Goal: Task Accomplishment & Management: Use online tool/utility

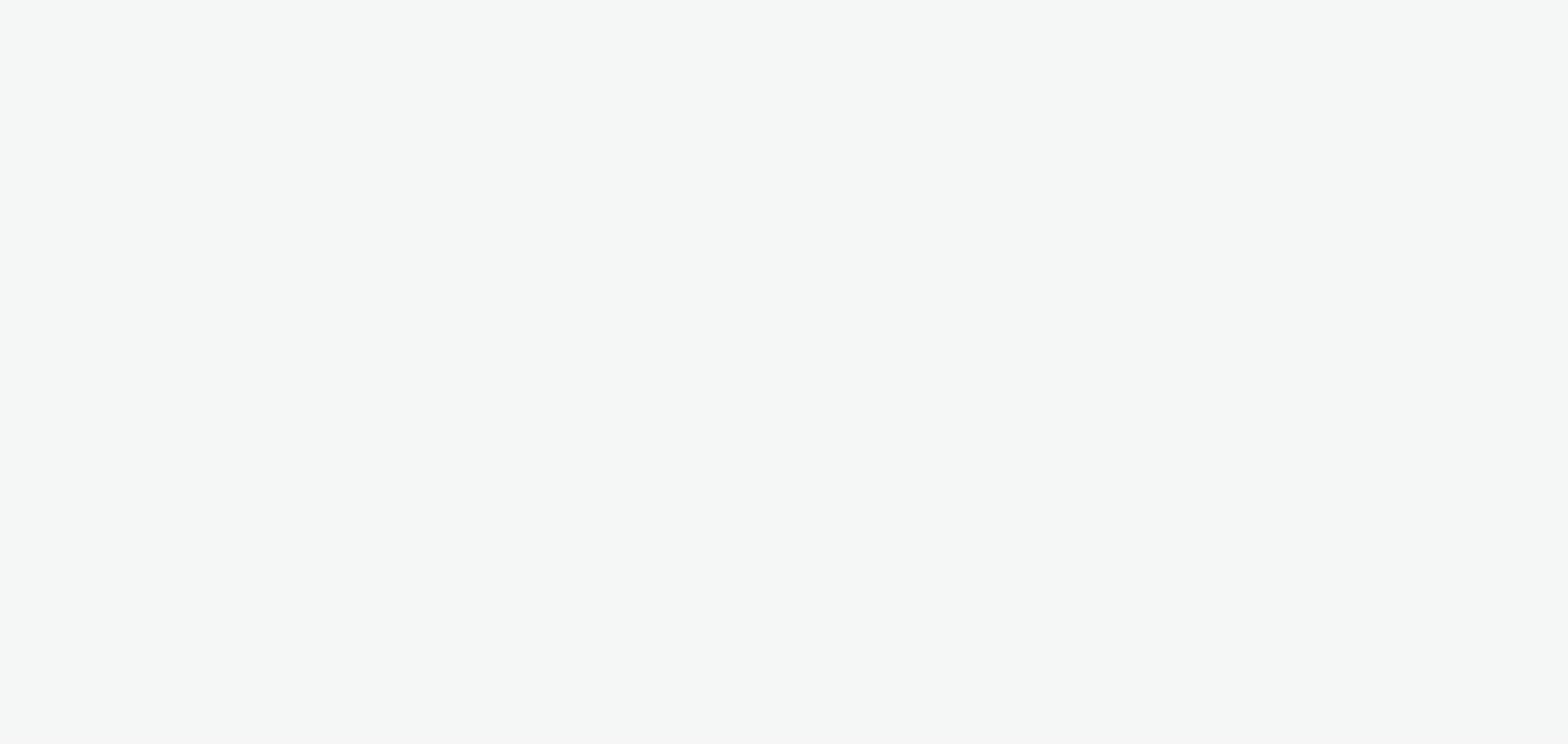
select select "b626f941-834b-427f-b453-0a2b95f57350"
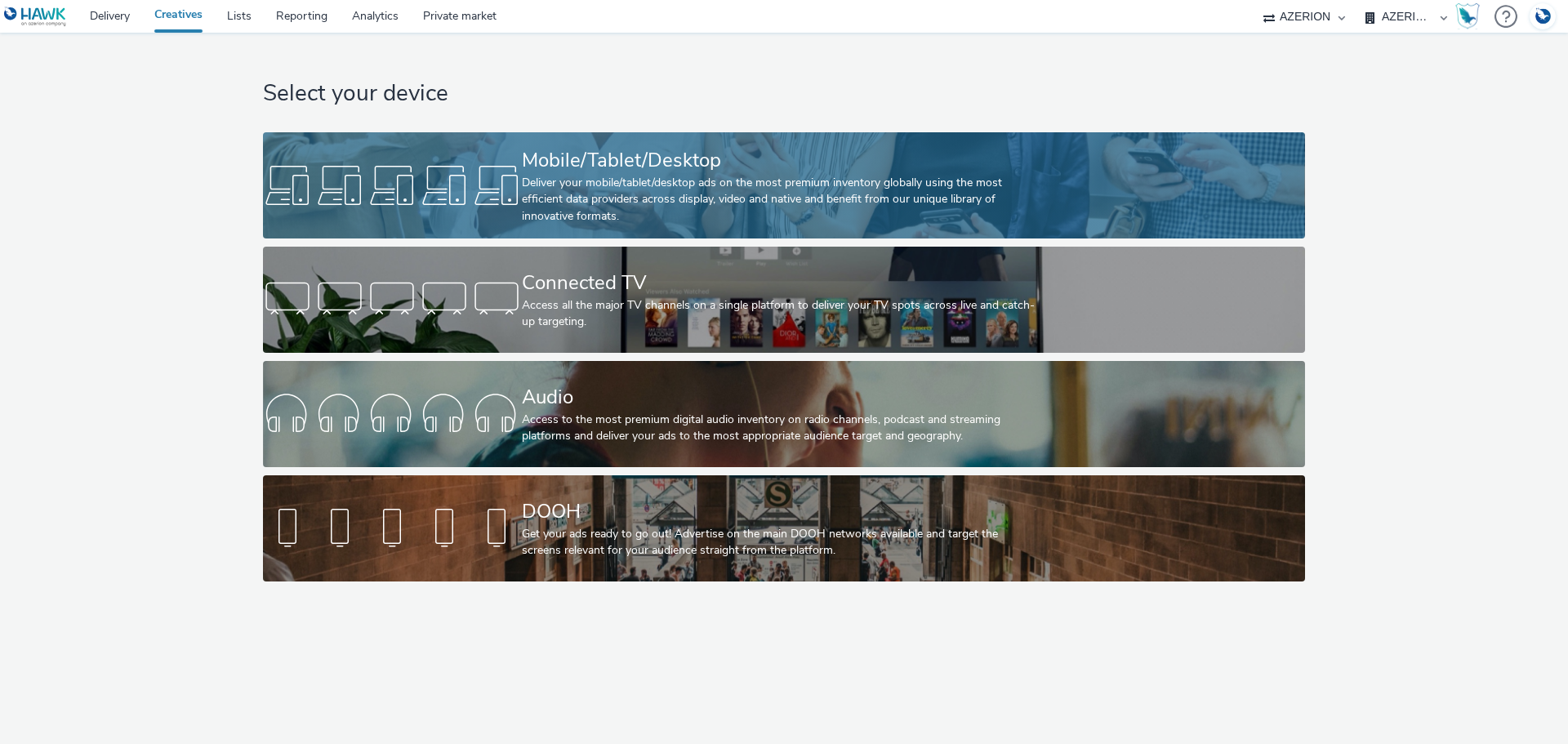
click at [549, 195] on div "Deliver your mobile/tablet/desktop ads on the most premium inventory globally u…" at bounding box center [780, 200] width 518 height 50
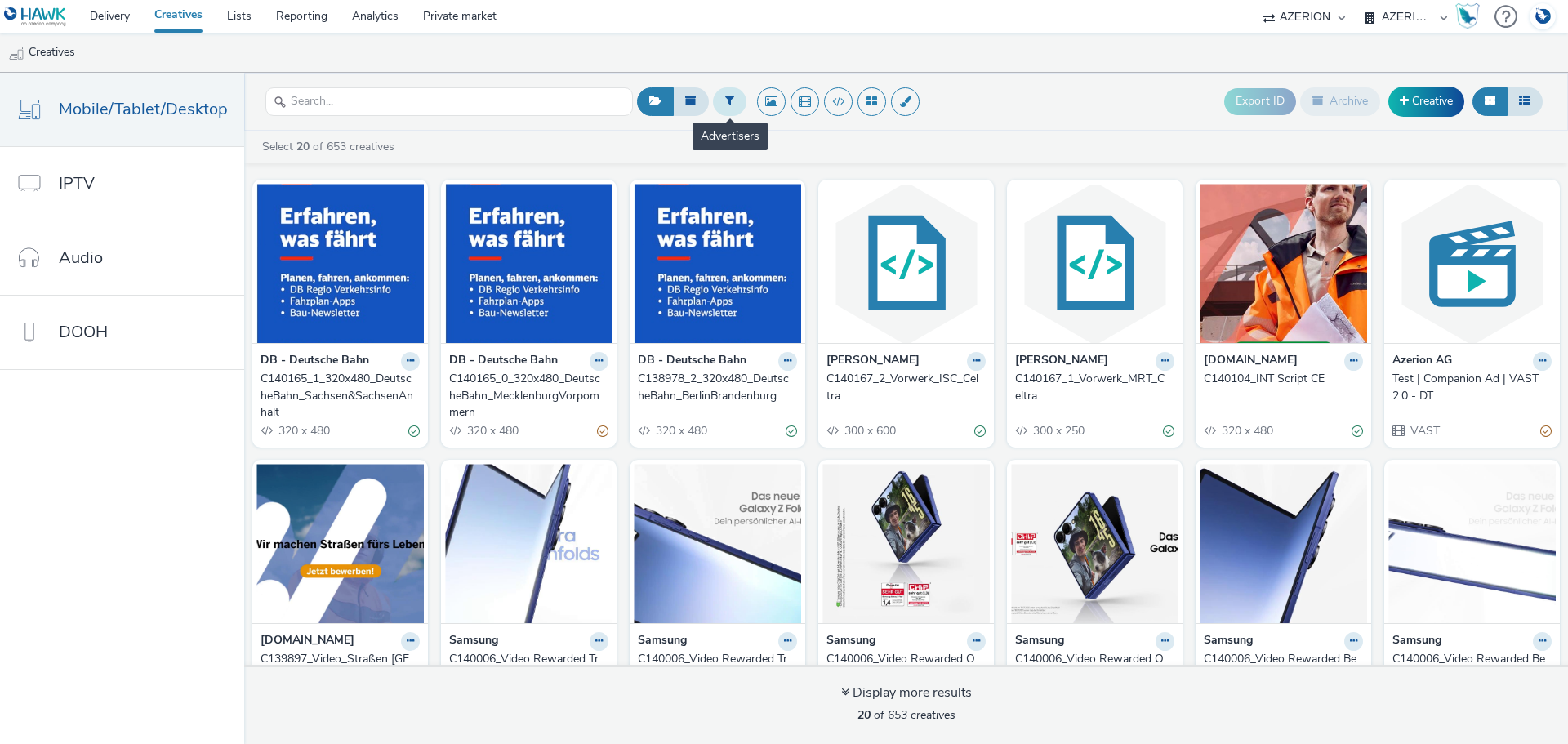
click at [725, 103] on icon at bounding box center [730, 100] width 9 height 12
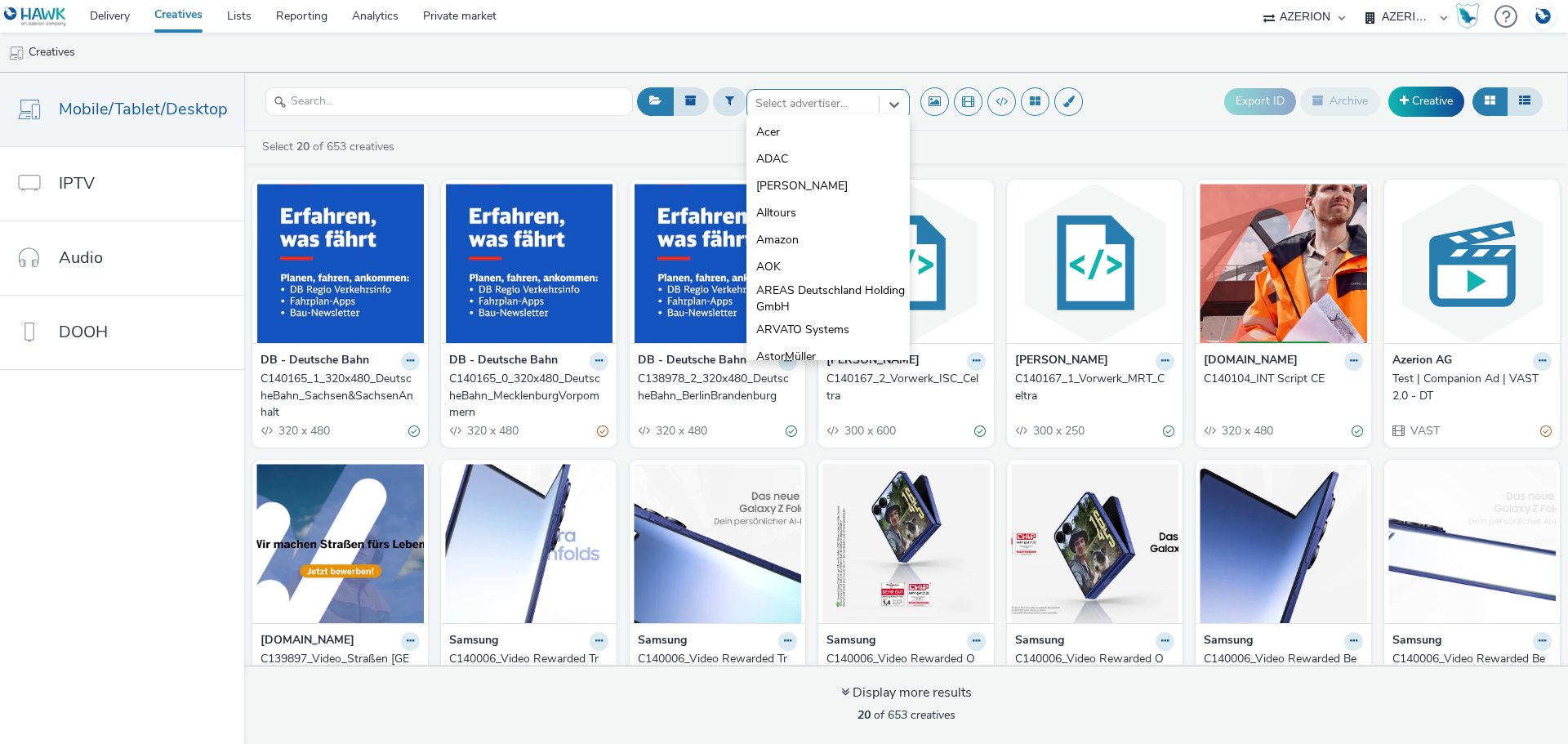
click at [772, 115] on div "option Acer focused, 1 of 10. 10 results available. Use Up and Down to choose o…" at bounding box center [828, 101] width 163 height 26
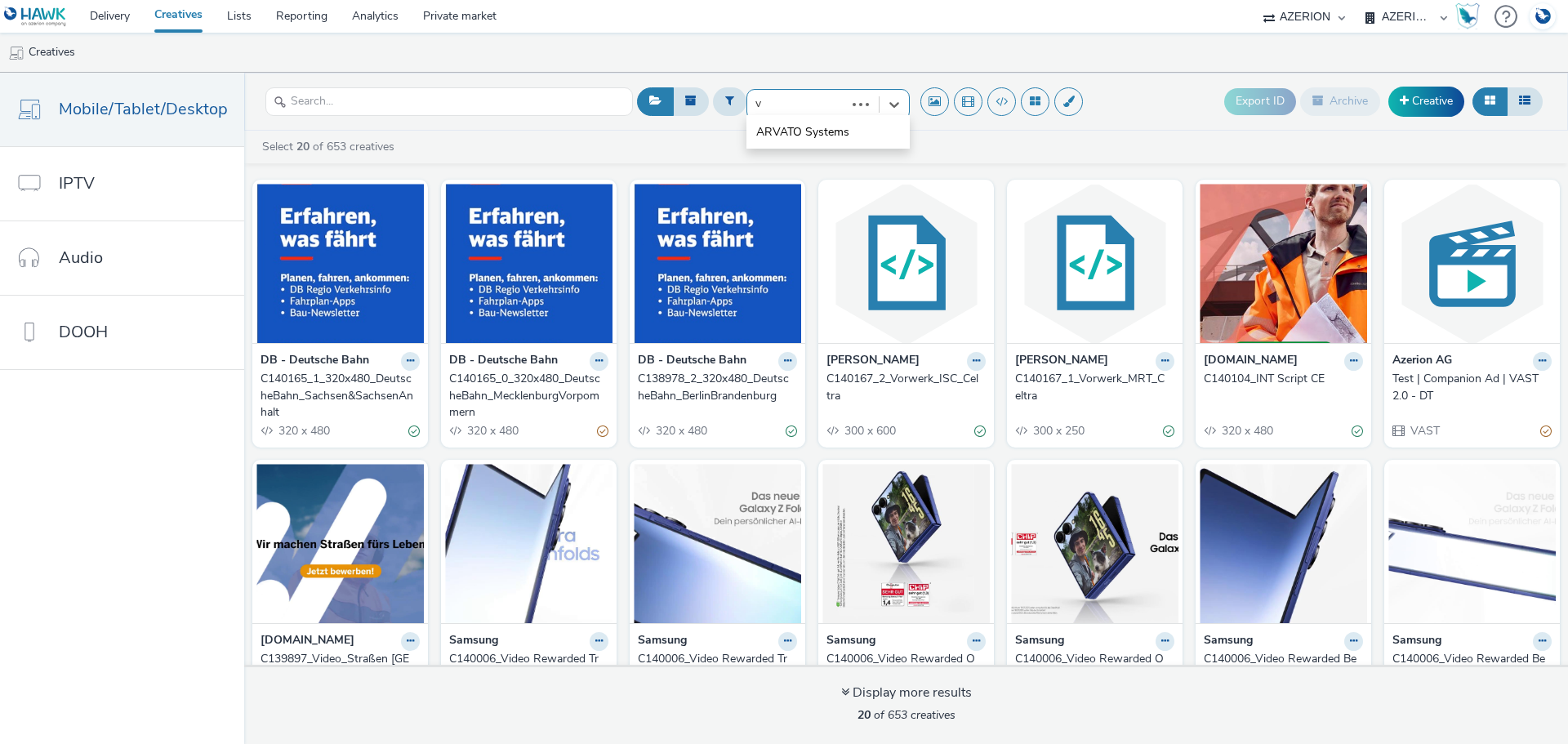
type input "vw"
click at [796, 137] on span "VW Bank" at bounding box center [780, 132] width 49 height 16
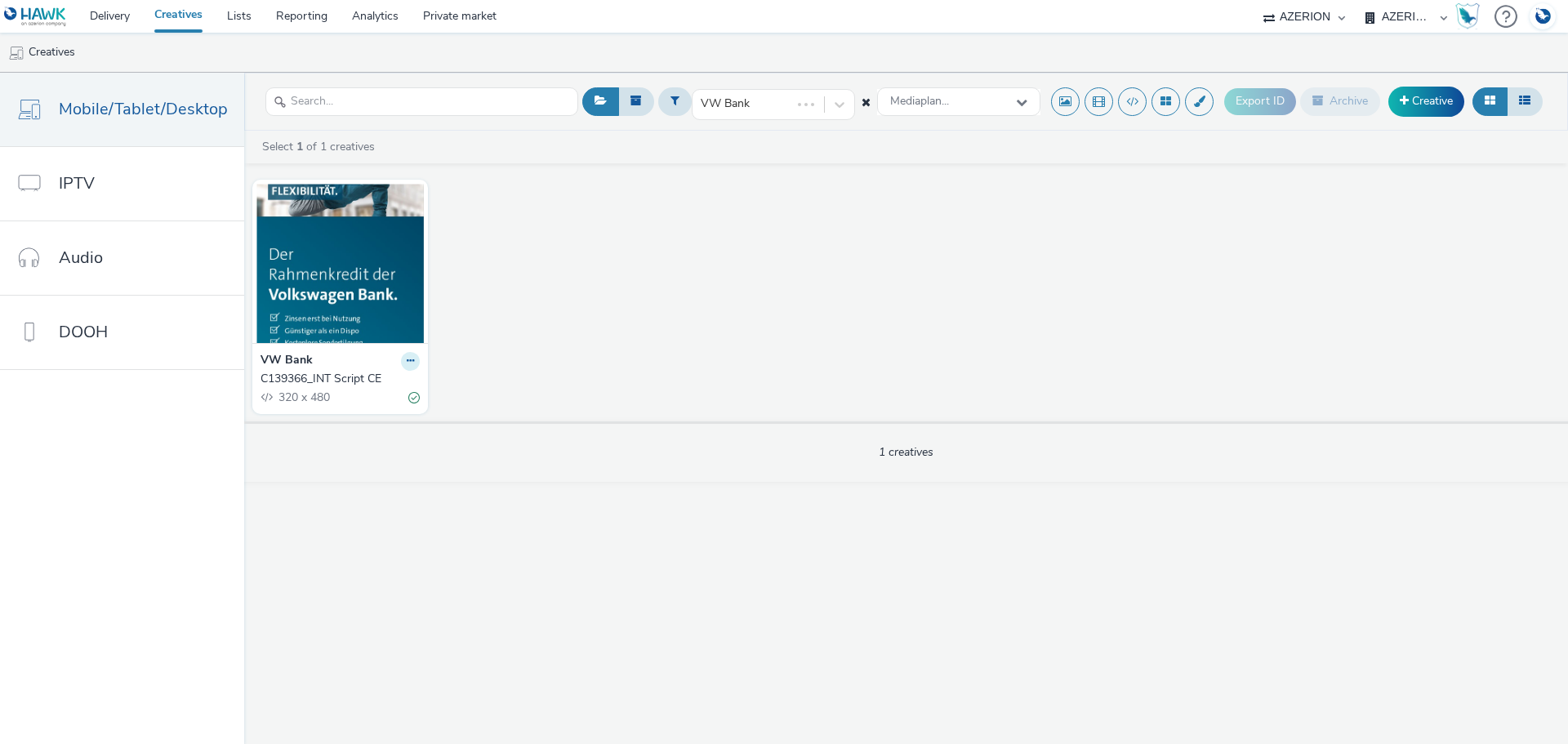
click at [407, 359] on icon at bounding box center [411, 360] width 7 height 10
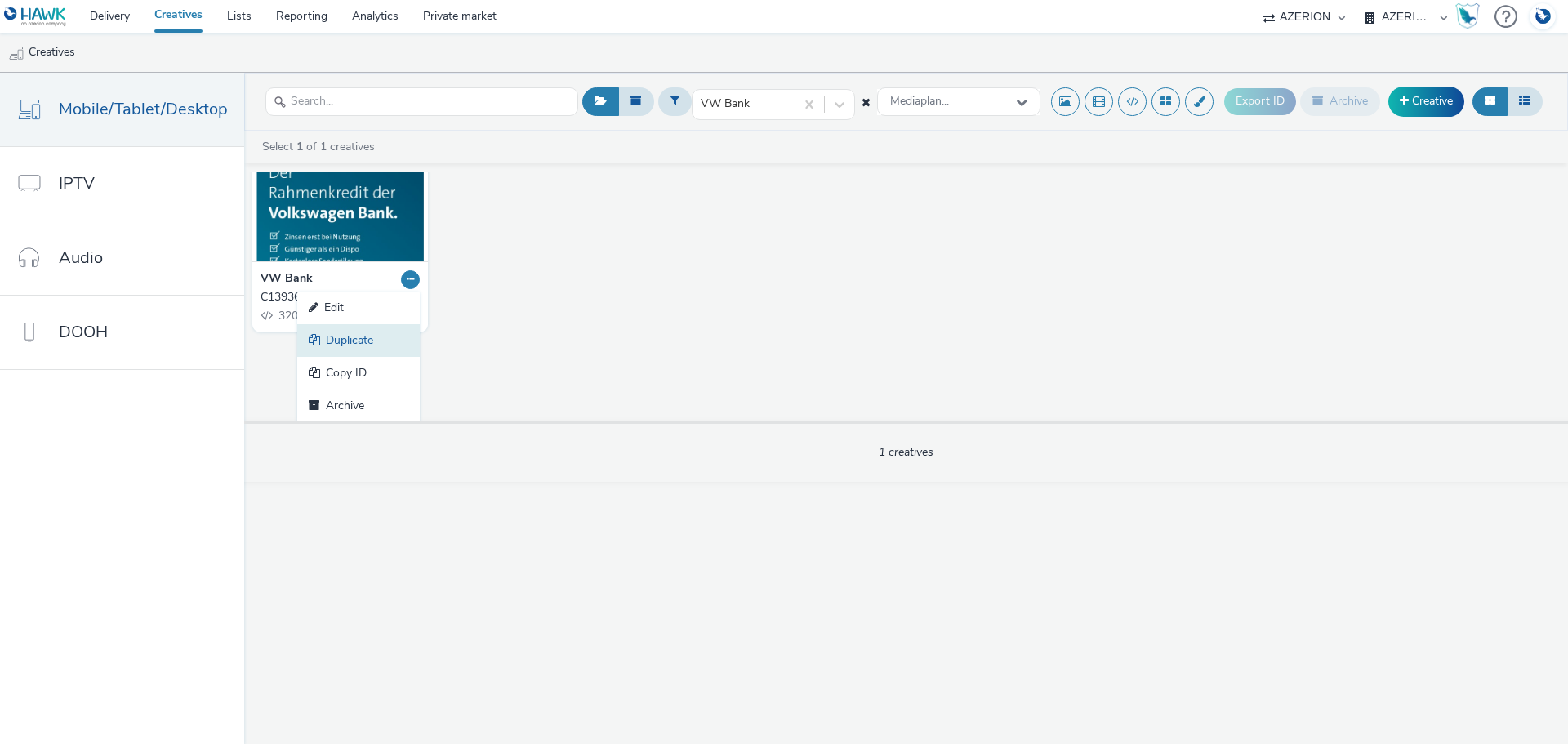
click at [362, 344] on link "Duplicate" at bounding box center [358, 341] width 122 height 33
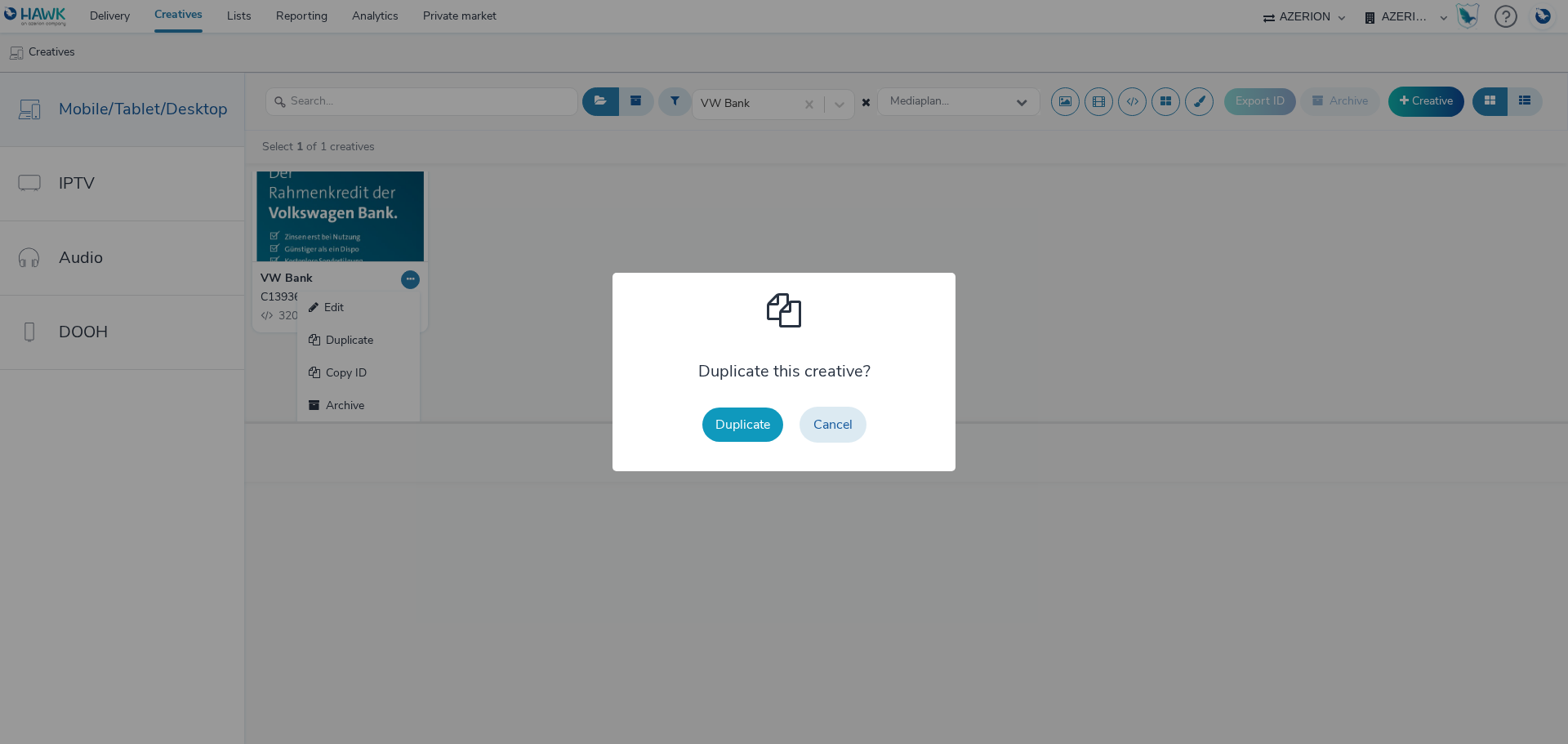
click at [738, 421] on button "Duplicate" at bounding box center [742, 424] width 81 height 35
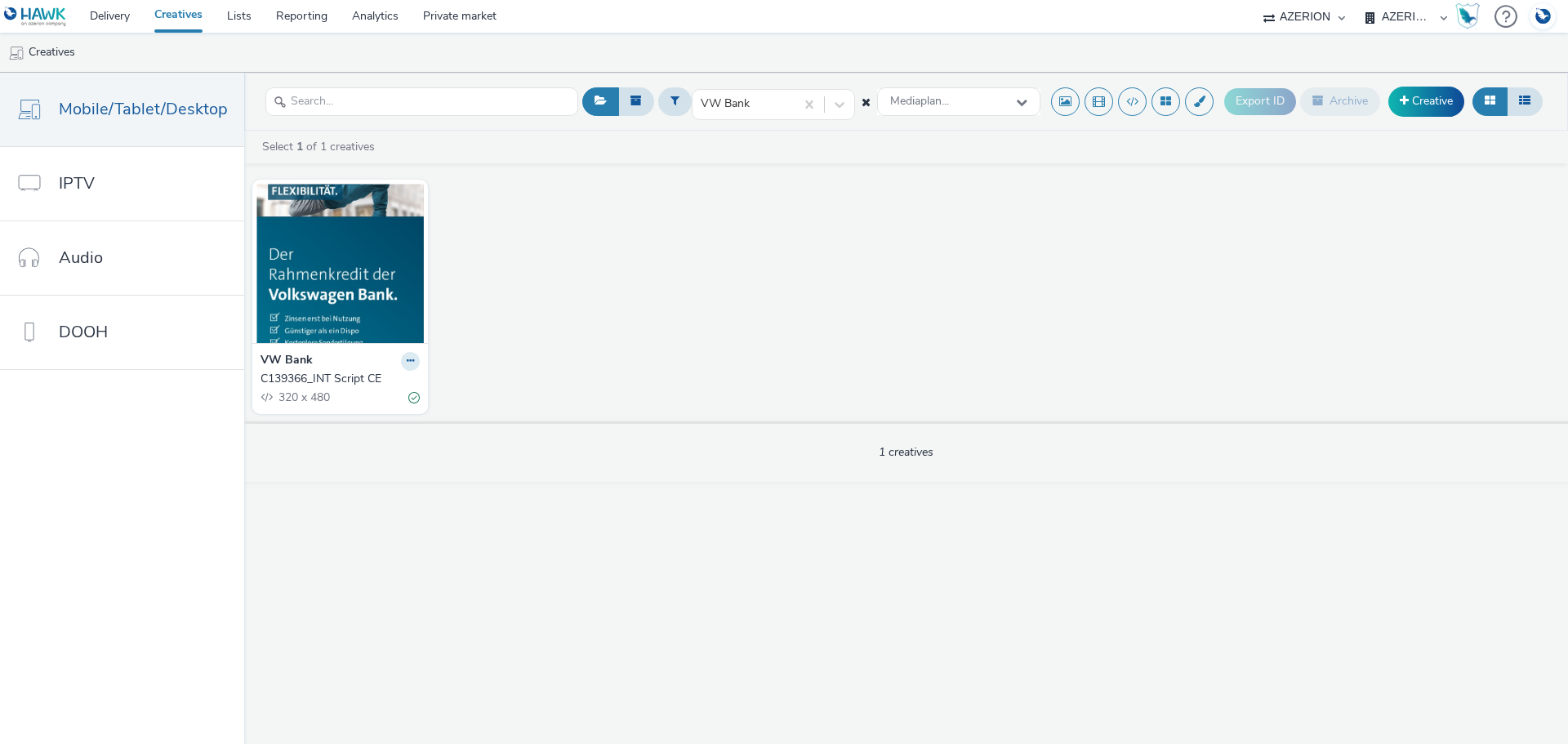
scroll to position [0, 0]
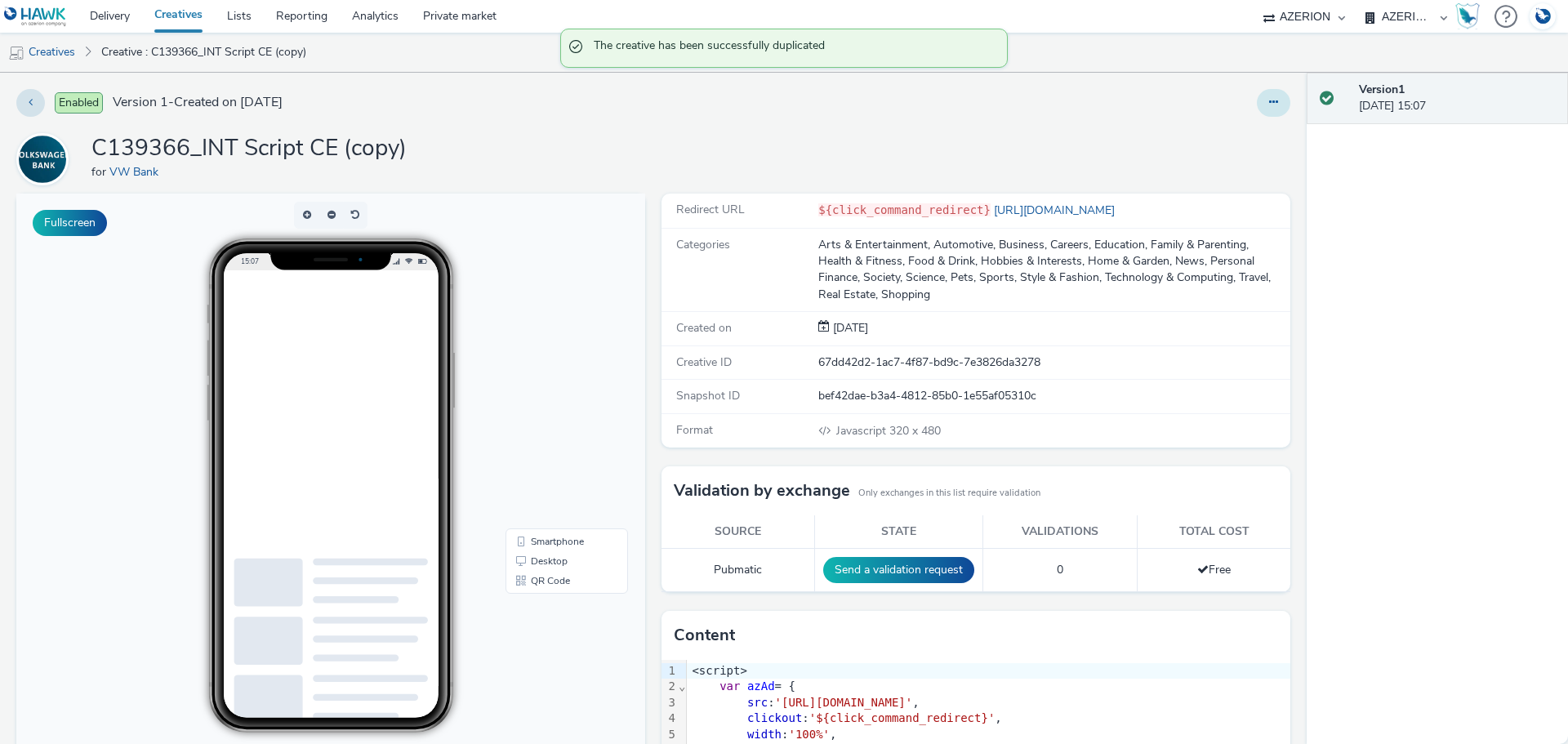
click at [1269, 105] on icon at bounding box center [1274, 102] width 9 height 12
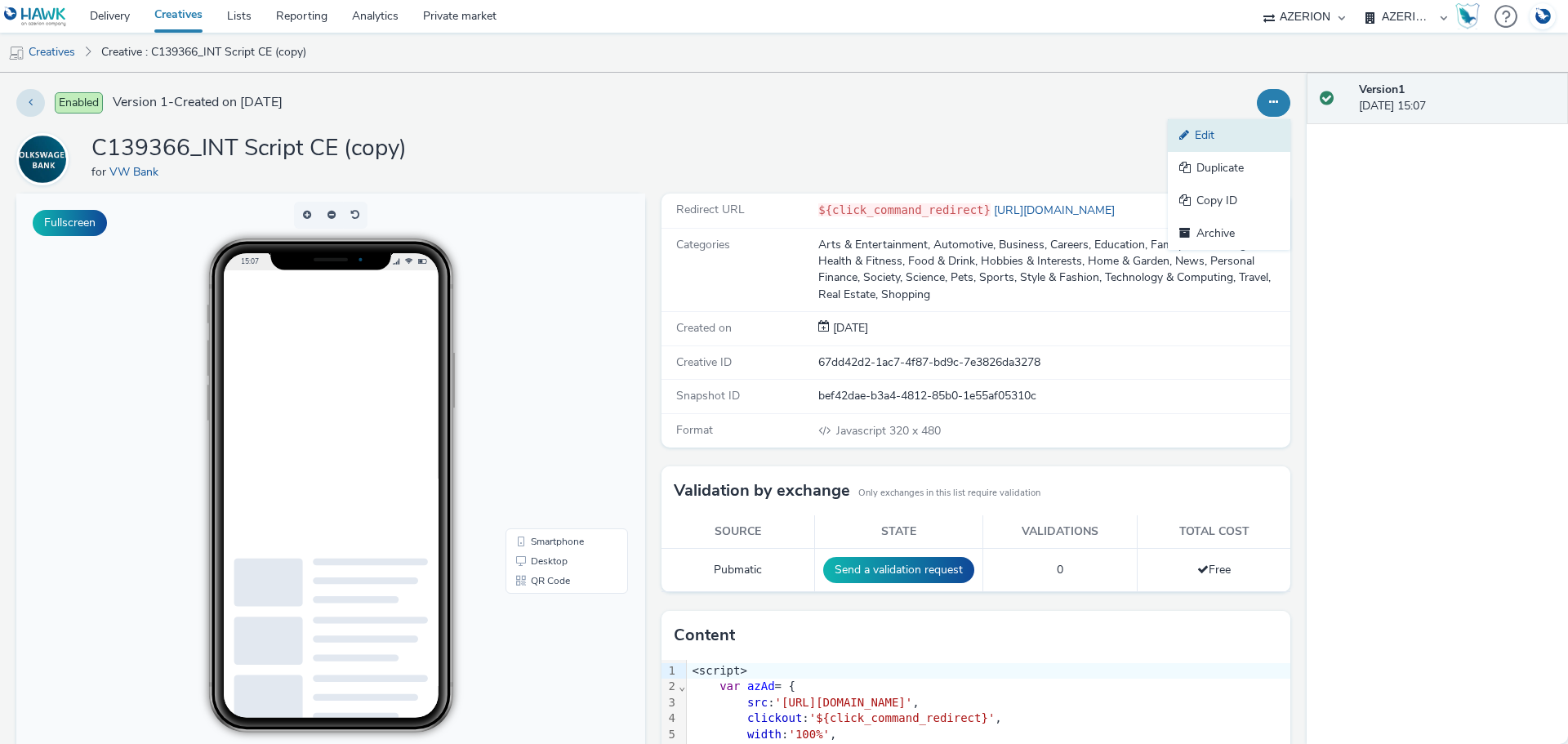
click at [1205, 137] on link "Edit" at bounding box center [1229, 135] width 122 height 33
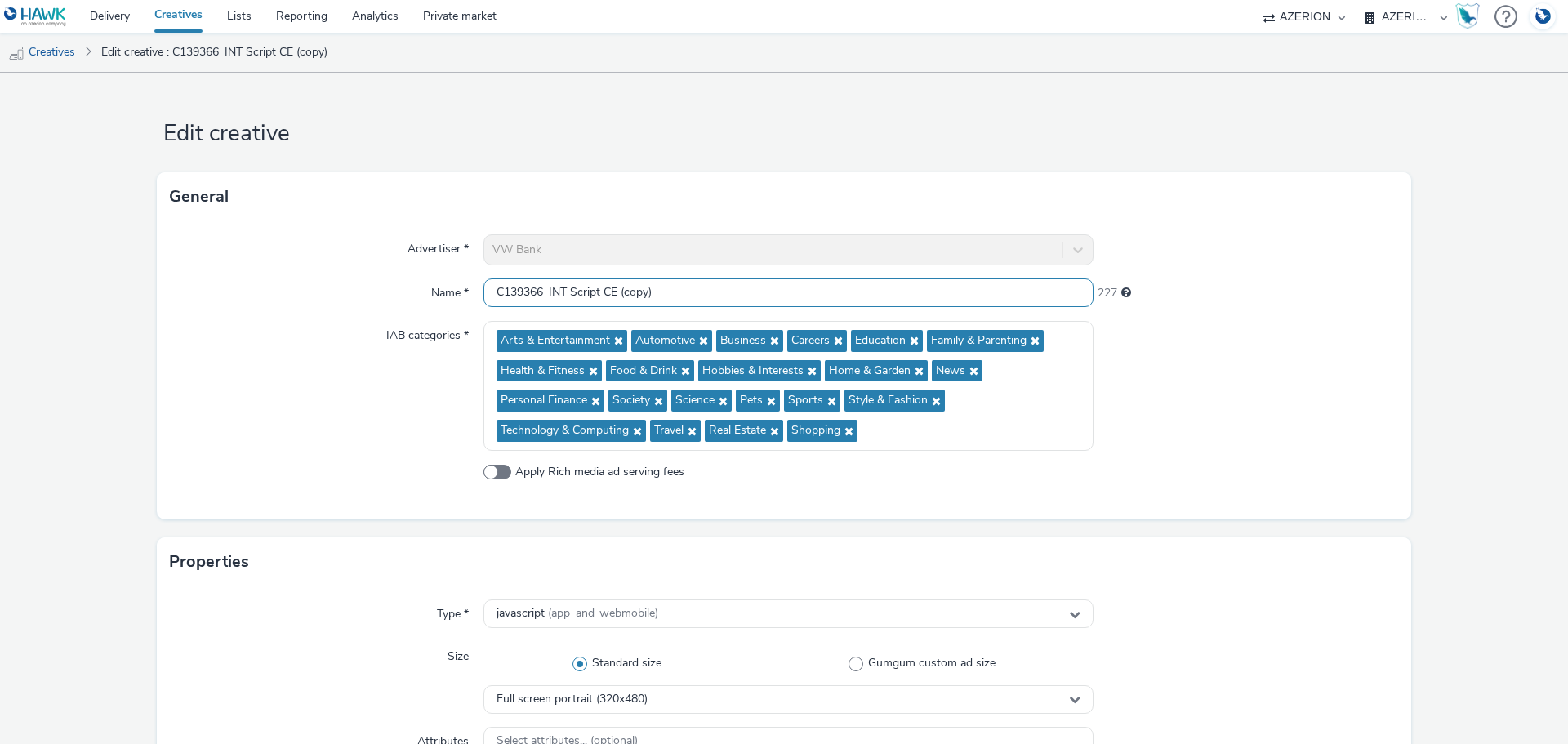
drag, startPoint x: 503, startPoint y: 294, endPoint x: 539, endPoint y: 294, distance: 36.0
click at [539, 294] on input "C139366_INT Script CE (copy)" at bounding box center [788, 293] width 610 height 28
click at [546, 291] on input "C140100_INT Script CE (copy)" at bounding box center [788, 293] width 610 height 28
click at [551, 291] on input "C140100_INT Script CE (copy)" at bounding box center [788, 293] width 610 height 28
drag, startPoint x: 547, startPoint y: 292, endPoint x: 840, endPoint y: 309, distance: 293.5
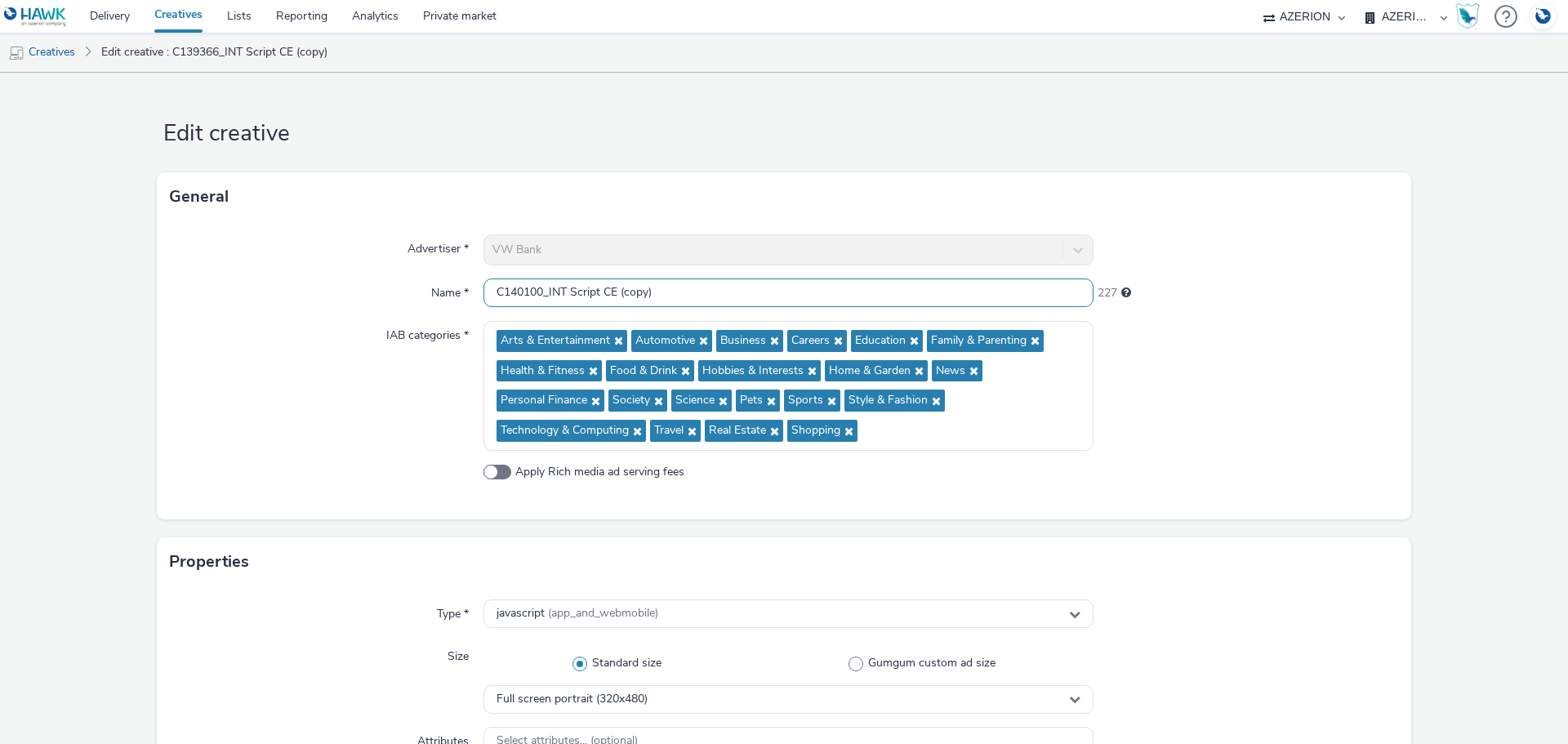
click at [840, 309] on div "Advertiser * VW Bank Name * C140100_INT Script CE (copy) 227 IAB categories * A…" at bounding box center [784, 371] width 1254 height 298
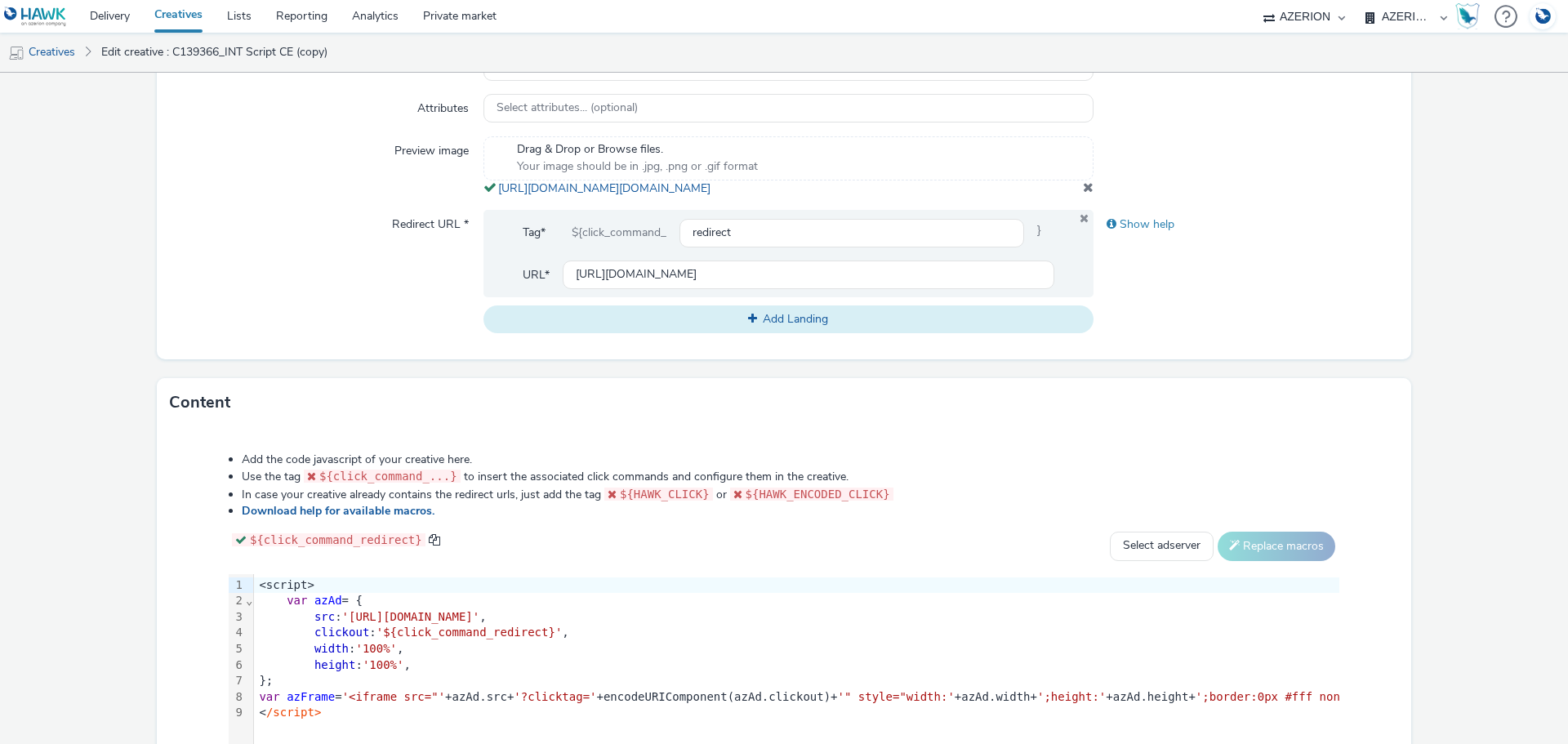
scroll to position [654, 0]
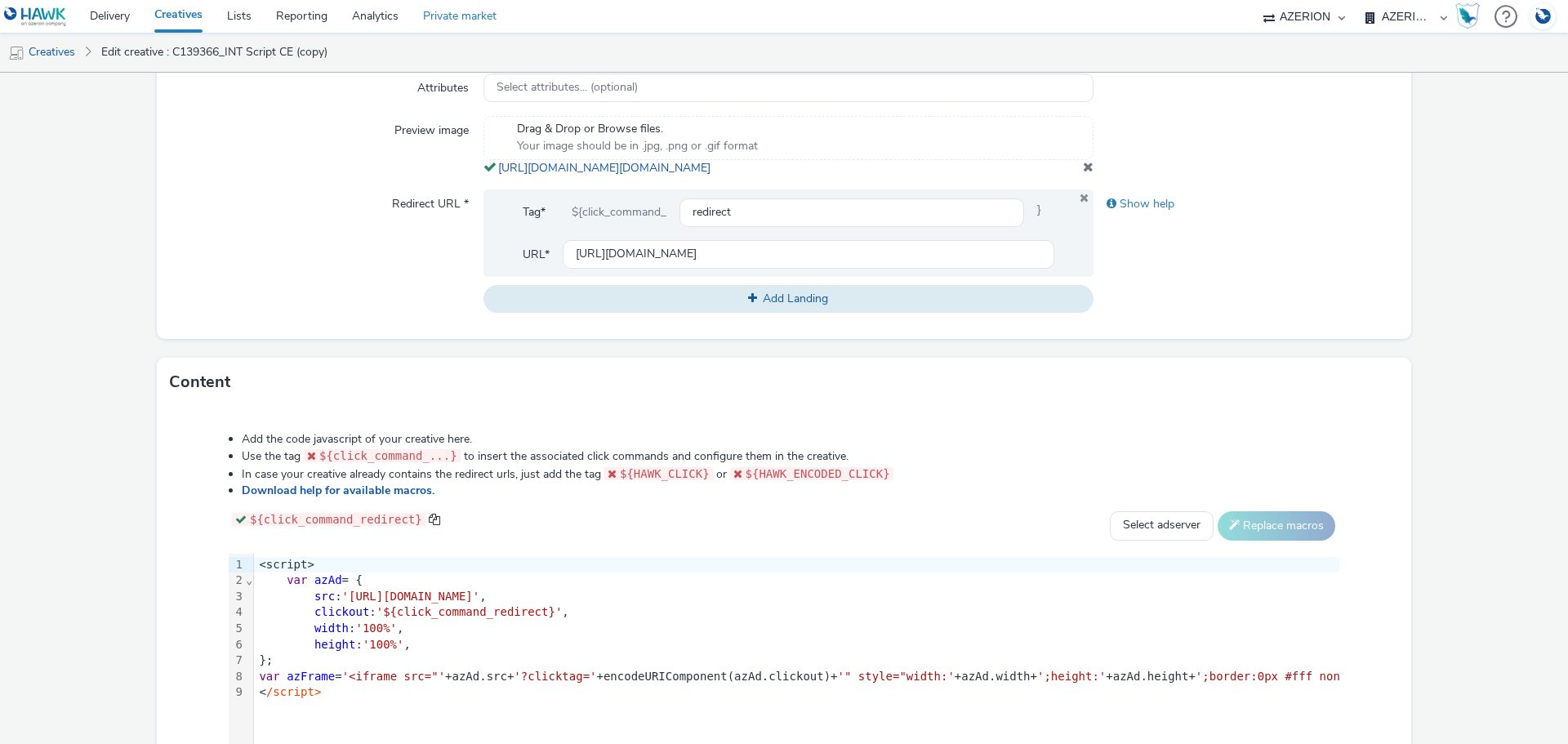
type input "C140100_VWBank_INT_BlueStack"
drag, startPoint x: 921, startPoint y: 265, endPoint x: 514, endPoint y: 273, distance: 407.1
click at [514, 273] on div "Tag* ${click_command_ redirect } URL* [URL][DOMAIN_NAME]" at bounding box center [788, 233] width 610 height 88
paste input "3114856;gdpr=$%7bgdpr%7d;gdpr_consent=$%7bgdpr_consent_50%7d"
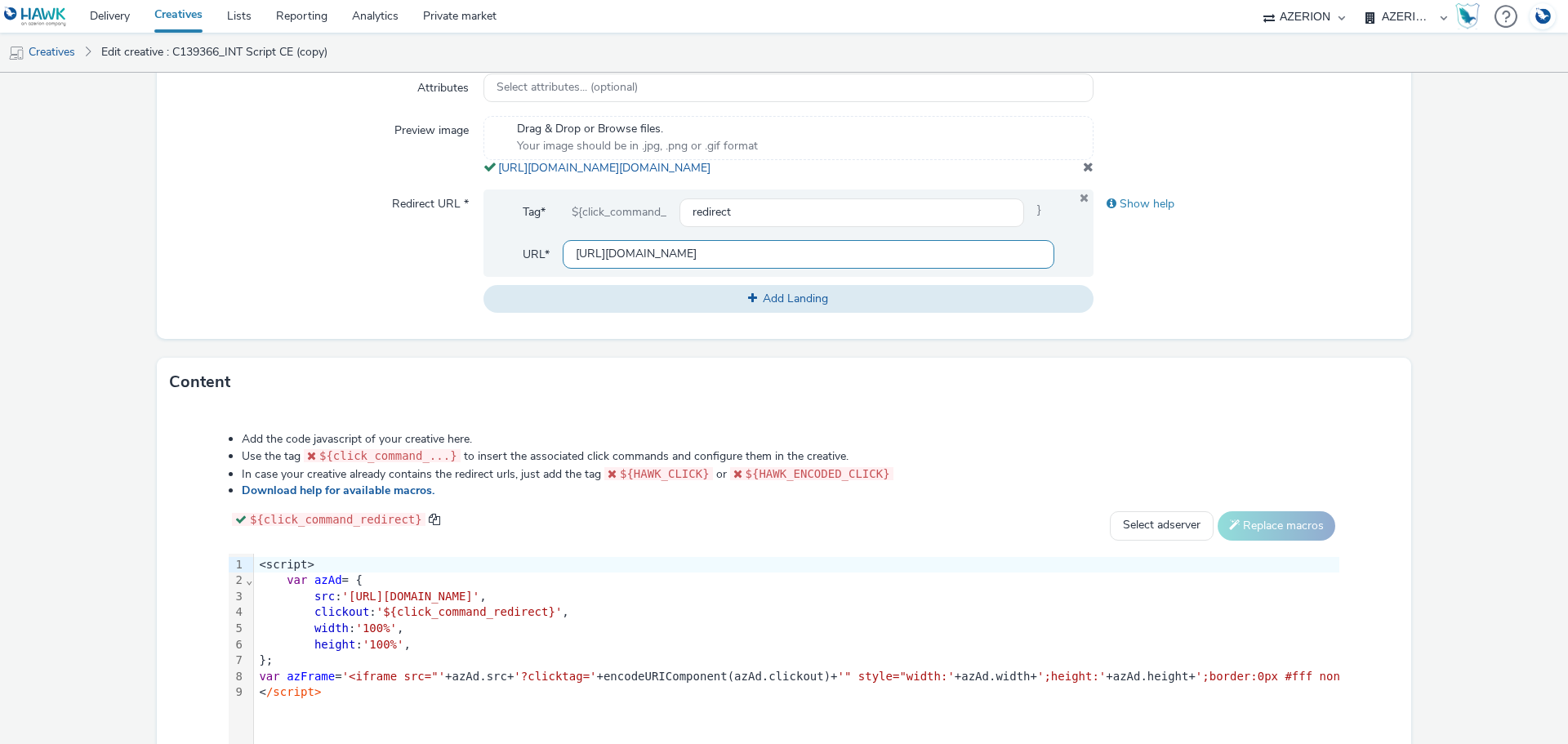
drag, startPoint x: 726, startPoint y: 271, endPoint x: 805, endPoint y: 264, distance: 79.3
click at [805, 264] on input "[URL][DOMAIN_NAME]" at bounding box center [808, 255] width 491 height 28
drag, startPoint x: 933, startPoint y: 268, endPoint x: 1066, endPoint y: 268, distance: 133.0
click at [1066, 268] on div "Tag* ${click_command_ redirect } URL* [URL][DOMAIN_NAME]" at bounding box center [788, 233] width 610 height 88
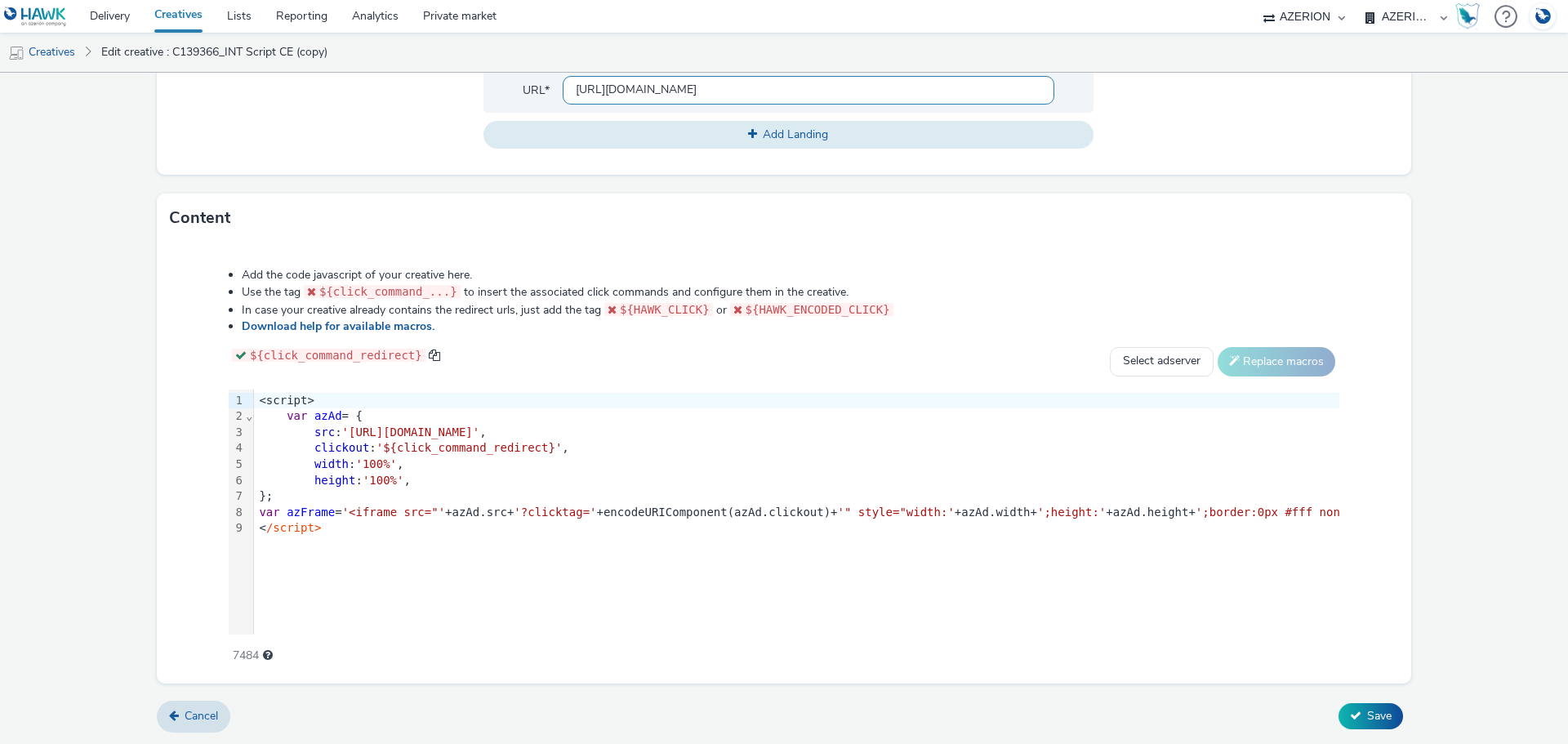
scroll to position [833, 0]
type input "[URL][DOMAIN_NAME]"
click at [1376, 716] on span "Save" at bounding box center [1379, 715] width 25 height 15
